Goal: Task Accomplishment & Management: Manage account settings

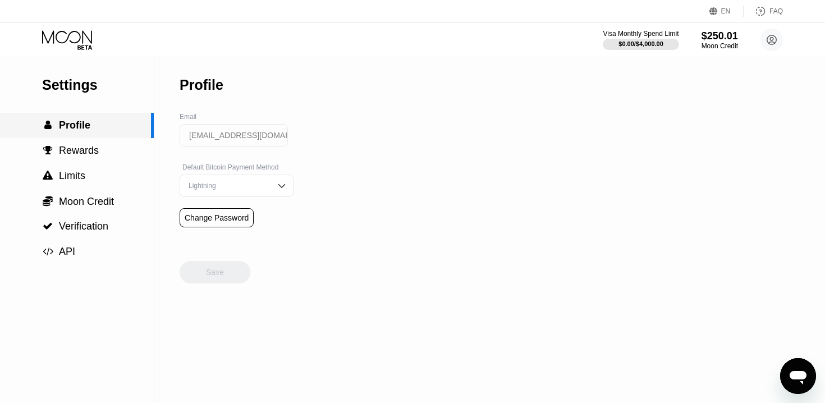
click at [67, 132] on div " Profile" at bounding box center [77, 125] width 154 height 25
click at [67, 146] on span "Rewards" at bounding box center [79, 150] width 40 height 11
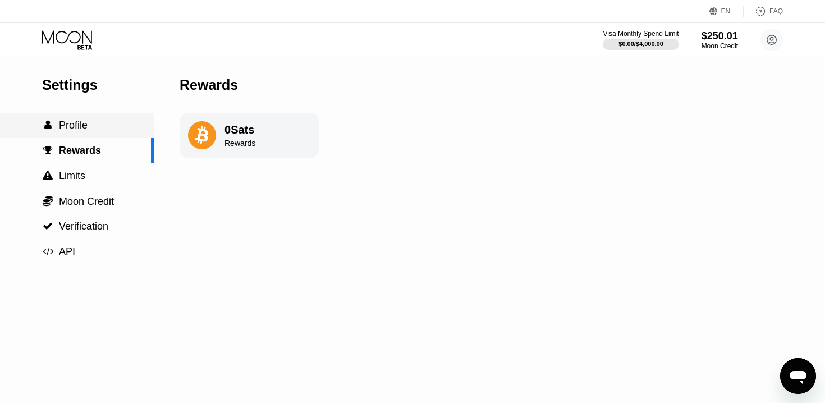
click at [79, 121] on span "Profile" at bounding box center [73, 125] width 29 height 11
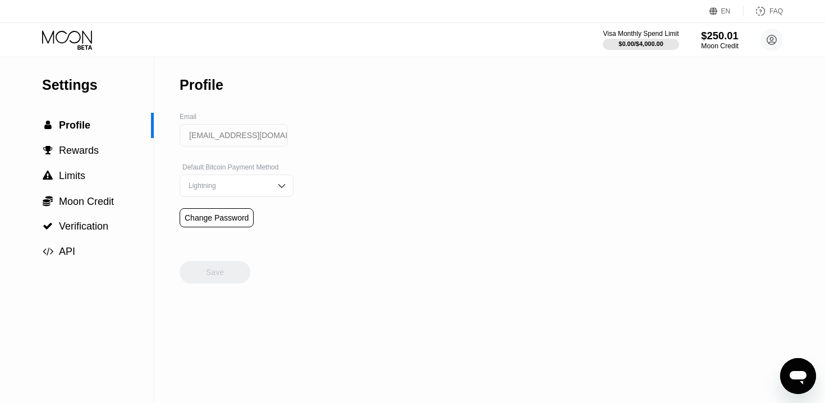
click at [712, 35] on div "$250.01" at bounding box center [720, 36] width 38 height 12
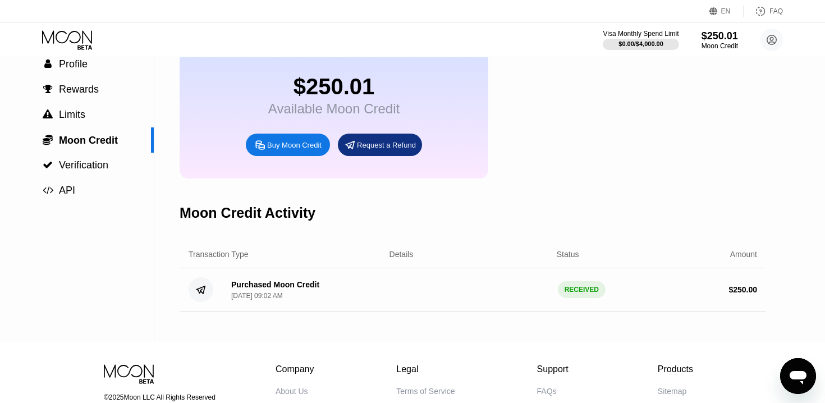
scroll to position [67, 0]
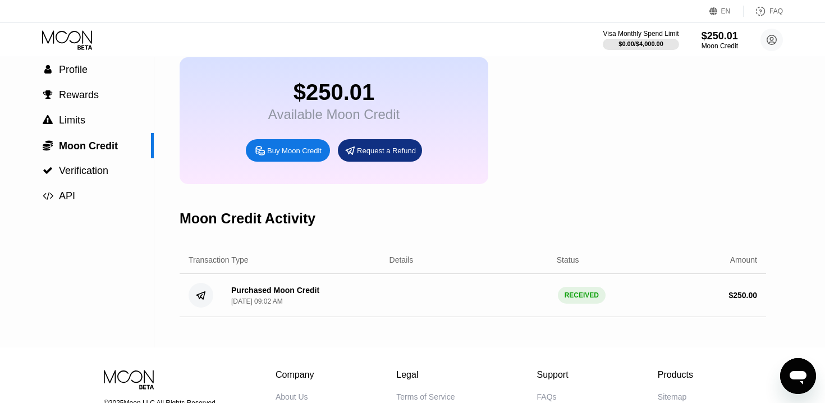
scroll to position [56, 0]
click at [392, 152] on div "Request a Refund" at bounding box center [380, 150] width 84 height 22
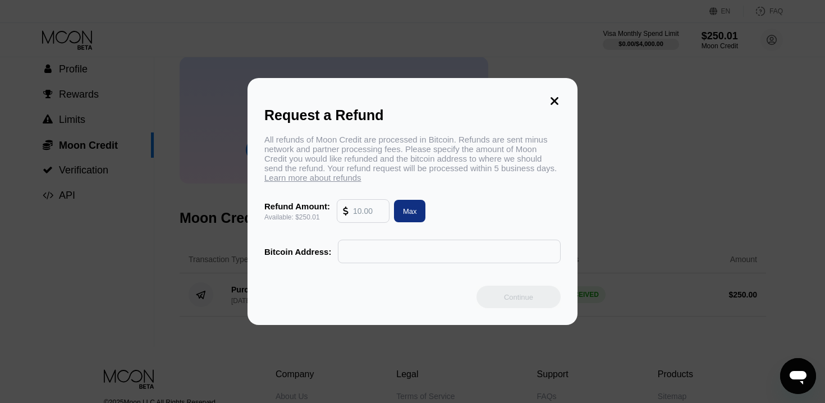
click at [498, 209] on div "Refund Amount: Available: $250.01 Max" at bounding box center [412, 211] width 296 height 24
click at [402, 204] on div "Max" at bounding box center [410, 211] width 32 height 22
type input "250.01"
click at [559, 102] on icon at bounding box center [554, 101] width 12 height 12
